Goal: Task Accomplishment & Management: Complete application form

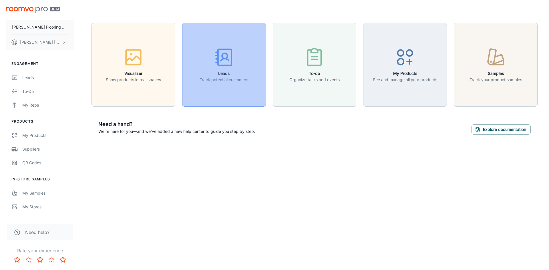
click at [223, 64] on icon "button" at bounding box center [223, 57] width 21 height 21
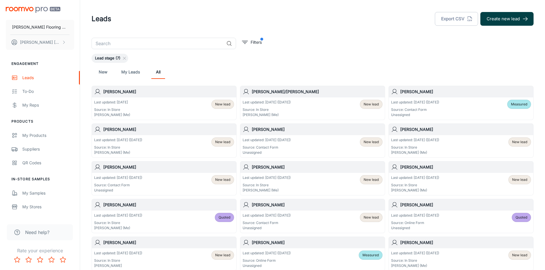
click at [498, 18] on button "Create new lead" at bounding box center [506, 19] width 53 height 14
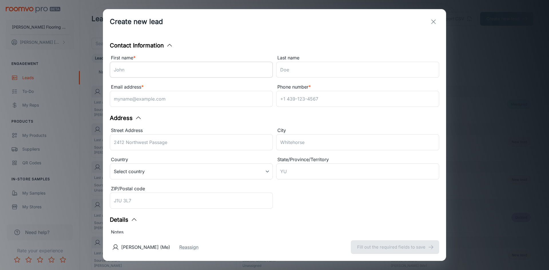
click at [155, 68] on input "First name *" at bounding box center [191, 70] width 163 height 16
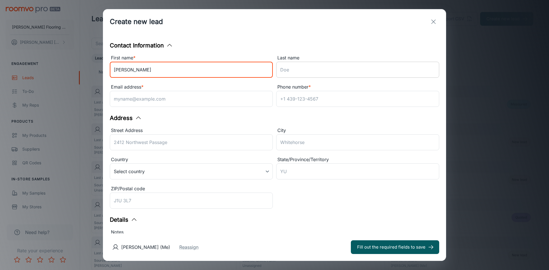
type input "[PERSON_NAME]"
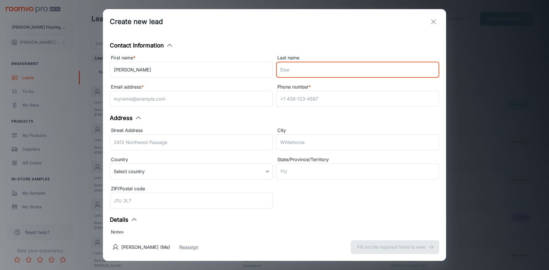
click at [287, 67] on input "Last name" at bounding box center [357, 70] width 163 height 16
type input "Zelony"
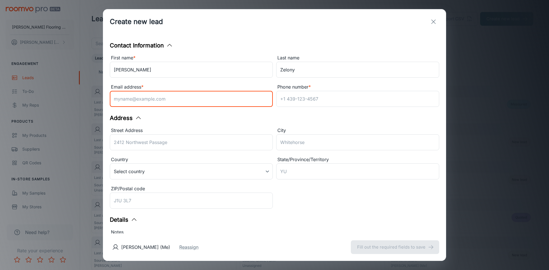
click at [146, 99] on input "Email address *" at bounding box center [191, 99] width 163 height 16
type input "[EMAIL_ADDRESS][DOMAIN_NAME]"
click at [290, 103] on input "Phone number *" at bounding box center [357, 99] width 163 height 16
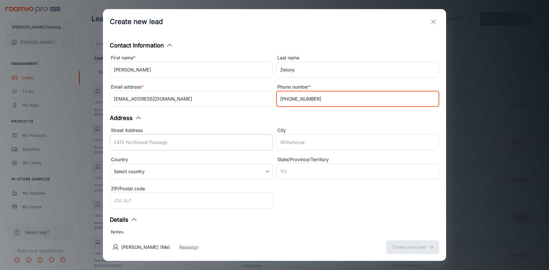
type input "[PHONE_NUMBER]"
click at [135, 143] on input "Street Address" at bounding box center [191, 142] width 163 height 16
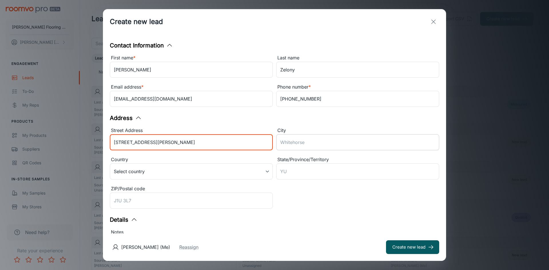
type input "[STREET_ADDRESS][PERSON_NAME]"
click at [278, 143] on input "City" at bounding box center [357, 142] width 163 height 16
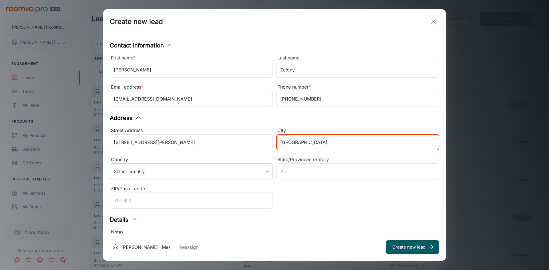
type input "[GEOGRAPHIC_DATA]"
click at [187, 174] on body "[PERSON_NAME] Flooring Center [PERSON_NAME] Engagement Leads To-do My Reps Prod…" at bounding box center [274, 135] width 549 height 270
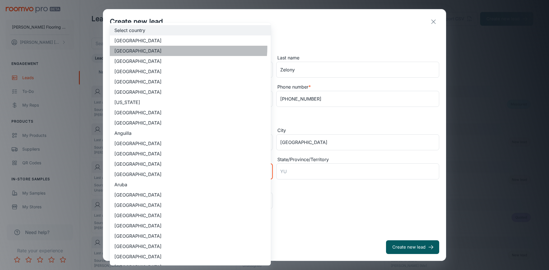
click at [177, 47] on li "[GEOGRAPHIC_DATA]" at bounding box center [190, 51] width 161 height 10
type input "US"
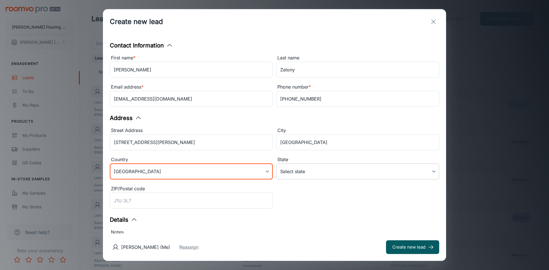
click at [306, 171] on body "[PERSON_NAME] Flooring Center [PERSON_NAME] Engagement Leads To-do My Reps Prod…" at bounding box center [274, 135] width 549 height 270
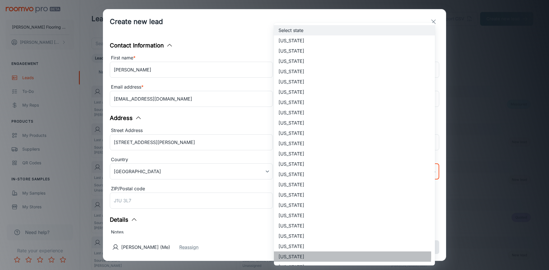
click at [312, 255] on li "[US_STATE]" at bounding box center [354, 257] width 161 height 10
type input "[US_STATE]"
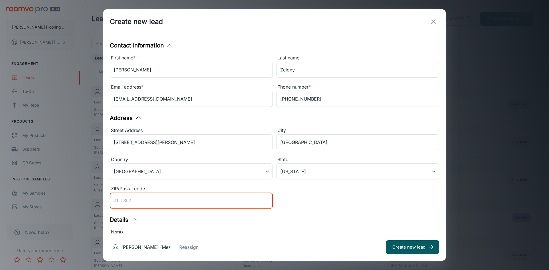
click at [146, 204] on input "ZIP/Postal code" at bounding box center [191, 201] width 163 height 16
type input "01473"
type input "US"
type input "[US_STATE]"
type input "US"
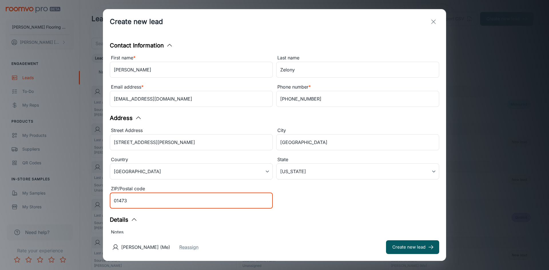
type input "[US_STATE]"
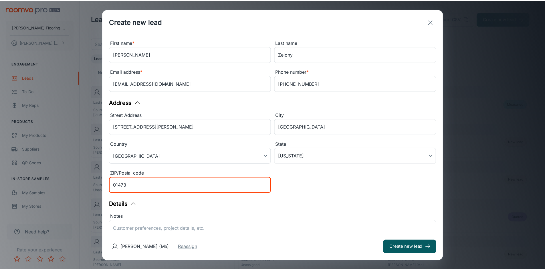
scroll to position [29, 0]
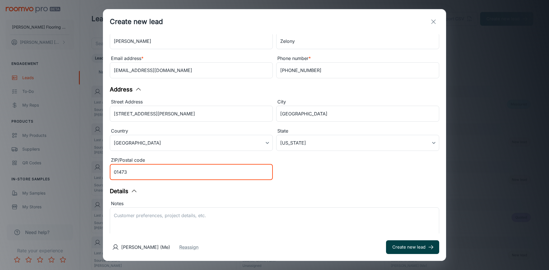
type input "01473"
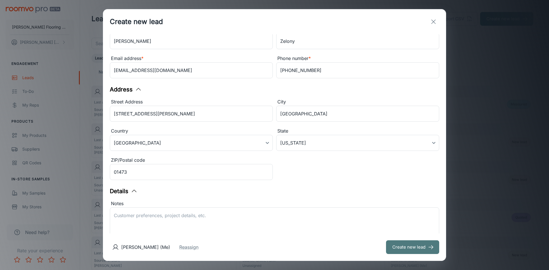
click at [415, 249] on button "Create new lead" at bounding box center [412, 248] width 53 height 14
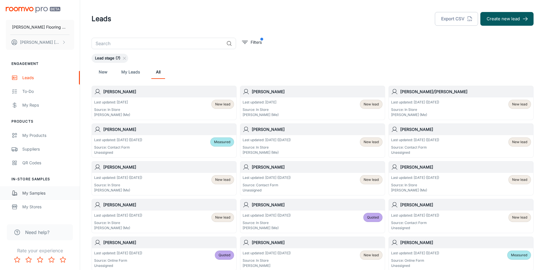
click at [39, 193] on div "My Samples" at bounding box center [48, 193] width 52 height 6
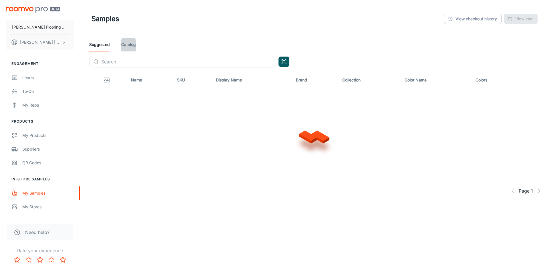
click at [128, 47] on link "Catalog" at bounding box center [128, 45] width 15 height 14
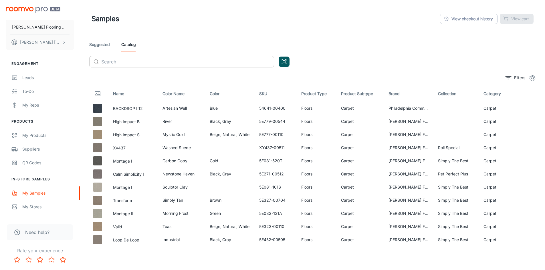
click at [110, 63] on input "text" at bounding box center [187, 61] width 173 height 11
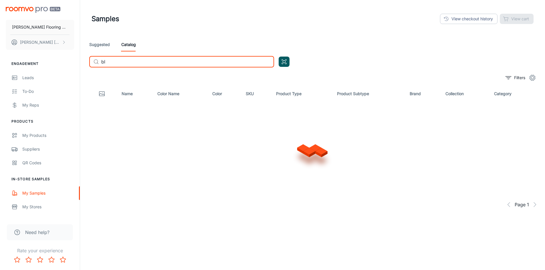
type input "b"
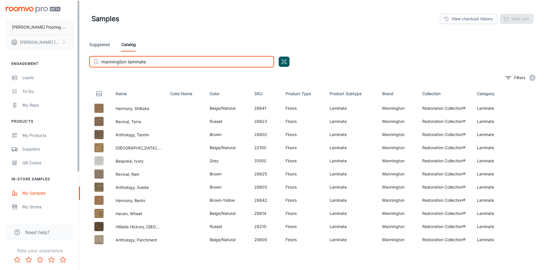
drag, startPoint x: 152, startPoint y: 60, endPoint x: 67, endPoint y: 56, distance: 85.3
click at [67, 56] on div "[PERSON_NAME] Flooring Center [PERSON_NAME] Engagement Leads To-do My Reps Prod…" at bounding box center [272, 151] width 545 height 302
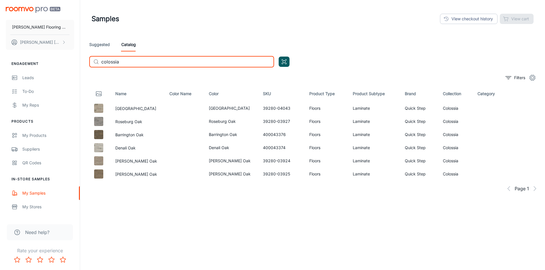
drag, startPoint x: 122, startPoint y: 64, endPoint x: 84, endPoint y: 66, distance: 37.8
click at [84, 66] on div "Samples View checkout history View cart Suggested Catalog ​ colossia ​ Filters …" at bounding box center [312, 151] width 465 height 302
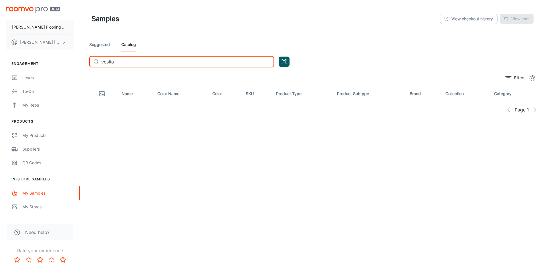
drag, startPoint x: 118, startPoint y: 61, endPoint x: 101, endPoint y: 63, distance: 17.6
click at [101, 63] on div "​ vestia ​" at bounding box center [181, 61] width 185 height 11
drag, startPoint x: 139, startPoint y: 64, endPoint x: 100, endPoint y: 68, distance: 38.5
click at [100, 68] on div "Suggested Catalog ​ woodland maple ​" at bounding box center [313, 55] width 456 height 34
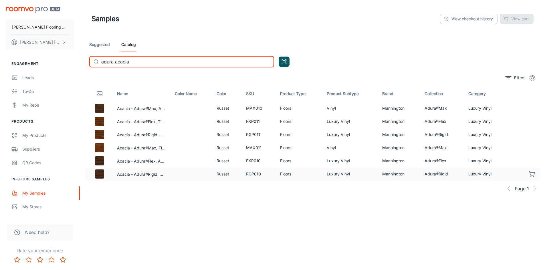
click at [532, 175] on icon "button" at bounding box center [532, 174] width 7 height 7
drag, startPoint x: 134, startPoint y: 59, endPoint x: 116, endPoint y: 65, distance: 19.2
click at [116, 65] on input "adura acacia" at bounding box center [187, 61] width 173 height 11
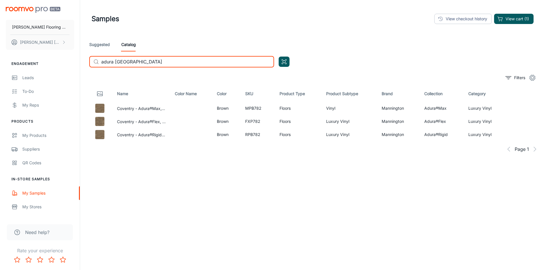
type input "adura [GEOGRAPHIC_DATA]"
click at [518, 13] on div "Samples View checkout history View cart (1)" at bounding box center [313, 18] width 442 height 15
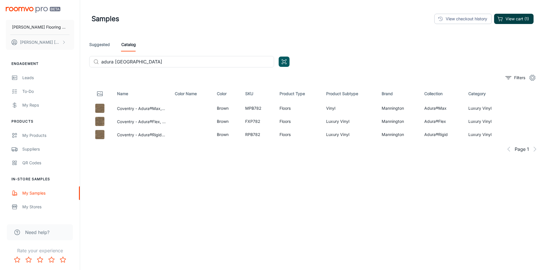
click at [517, 20] on button "View cart (1)" at bounding box center [513, 19] width 39 height 10
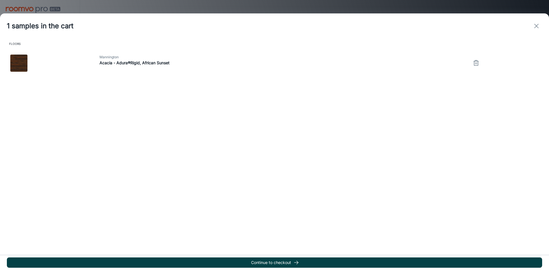
click at [286, 260] on button "Continue to checkout" at bounding box center [275, 263] width 536 height 10
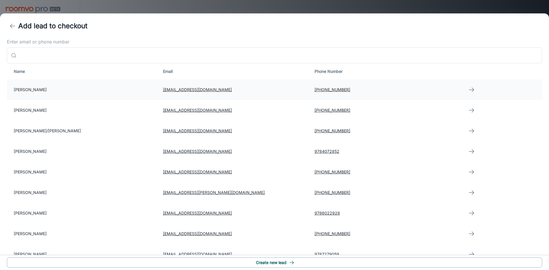
click at [36, 88] on td "[PERSON_NAME]" at bounding box center [83, 90] width 152 height 21
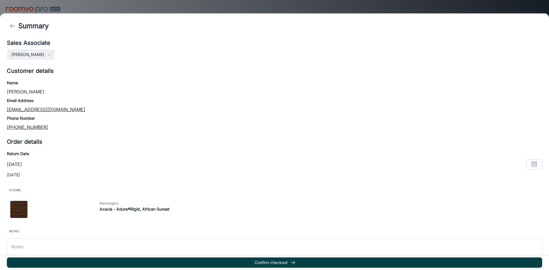
click at [272, 263] on button "Confirm checkout" at bounding box center [275, 263] width 536 height 10
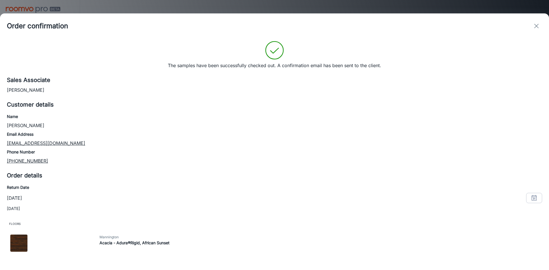
click at [538, 26] on icon "exit" at bounding box center [536, 26] width 7 height 7
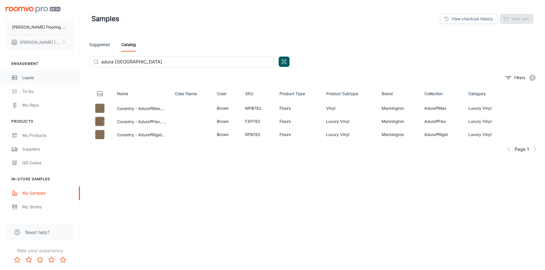
click at [28, 77] on div "Leads" at bounding box center [48, 78] width 52 height 6
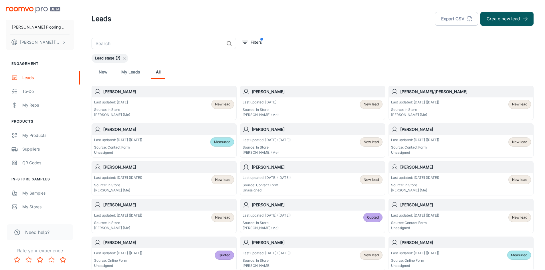
click at [139, 104] on div "Last updated: [DATE] Source: In Store [PERSON_NAME] (Me) New lead" at bounding box center [164, 109] width 140 height 18
